Goal: Register for event/course

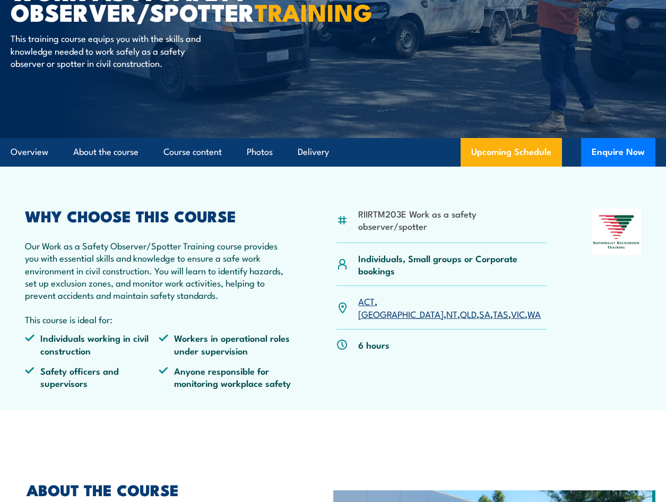
click at [392, 307] on link "[GEOGRAPHIC_DATA]" at bounding box center [400, 313] width 85 height 13
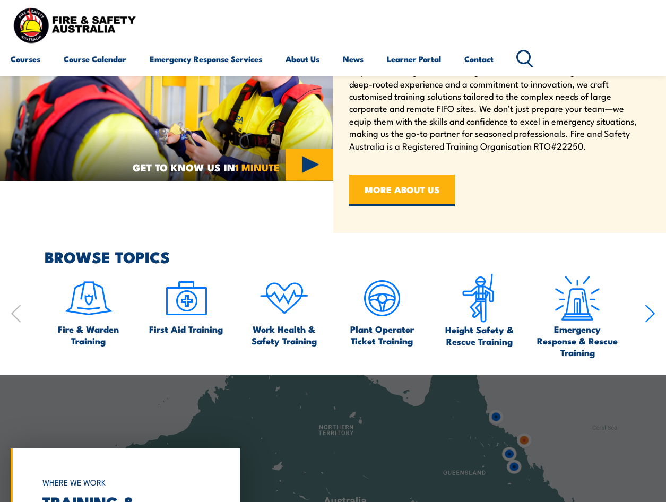
scroll to position [425, 0]
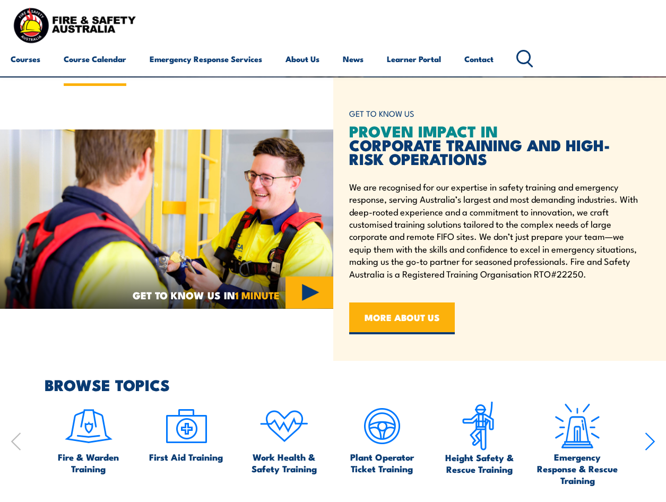
click at [92, 61] on link "Course Calendar" at bounding box center [95, 58] width 63 height 25
click at [76, 63] on link "Course Calendar" at bounding box center [95, 58] width 63 height 25
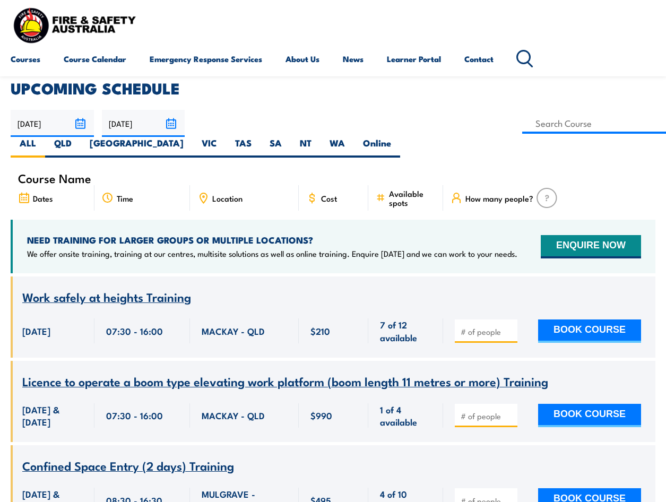
scroll to position [159, 0]
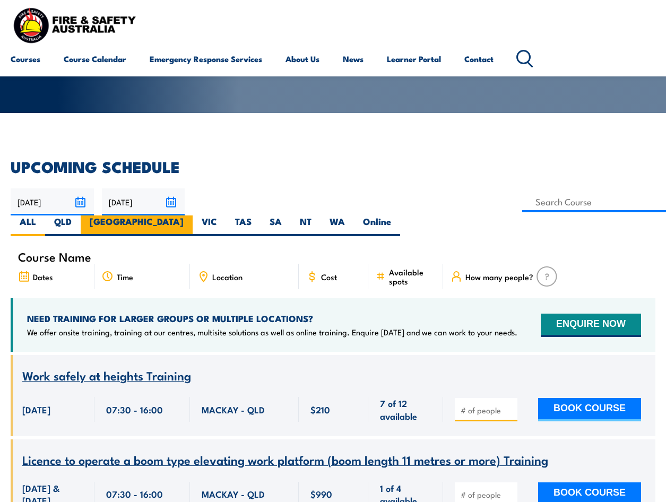
click at [193, 216] on label "[GEOGRAPHIC_DATA]" at bounding box center [137, 226] width 112 height 21
click at [191, 216] on input "[GEOGRAPHIC_DATA]" at bounding box center [187, 219] width 7 height 7
radio input "true"
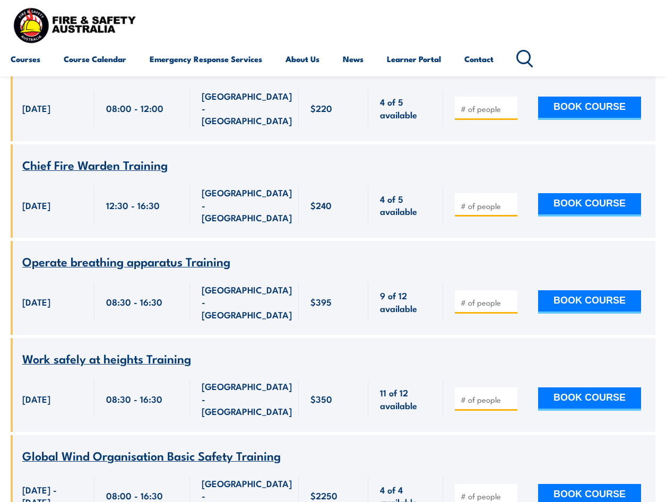
scroll to position [4142, 0]
